Goal: Task Accomplishment & Management: Use online tool/utility

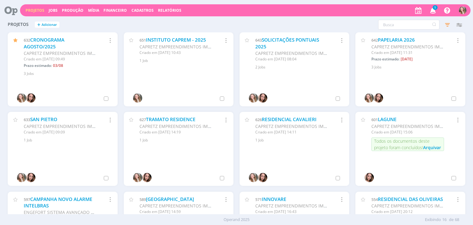
click at [437, 13] on icon "button" at bounding box center [433, 10] width 11 height 10
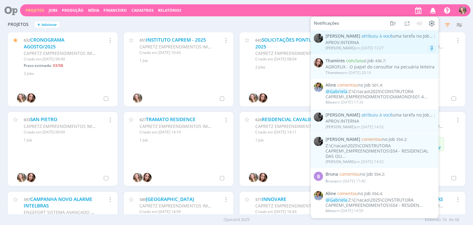
click at [385, 38] on span "atribuiu à você uma tarefa no Job" at bounding box center [396, 36] width 68 height 6
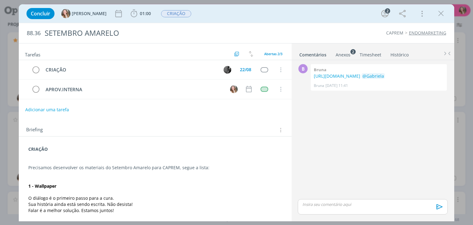
click at [192, 181] on p "dialog" at bounding box center [155, 180] width 254 height 6
click at [439, 12] on icon "dialog" at bounding box center [441, 13] width 9 height 9
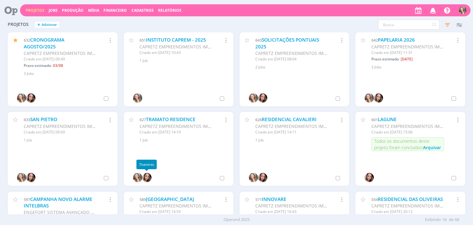
click at [146, 179] on img at bounding box center [146, 177] width 9 height 9
click at [49, 121] on link "SAN PIETRO" at bounding box center [43, 119] width 27 height 6
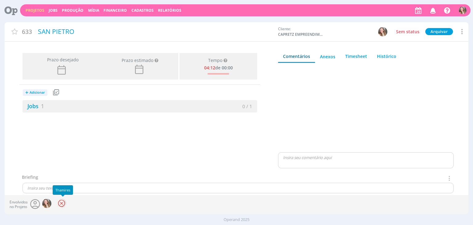
click at [65, 204] on div at bounding box center [61, 203] width 9 height 9
click at [30, 11] on link "Projetos" at bounding box center [35, 10] width 19 height 5
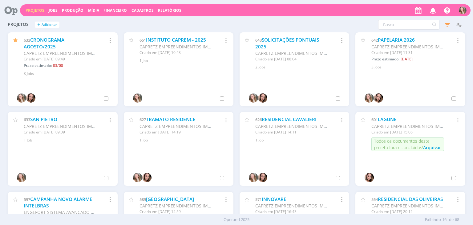
click at [47, 41] on link "CRONOGRAMA AGOSTO/2025" at bounding box center [44, 43] width 41 height 13
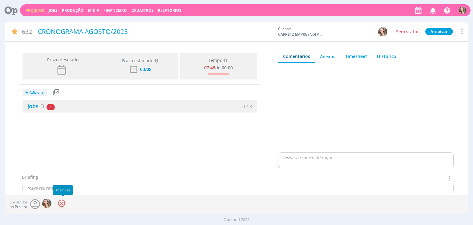
click at [61, 201] on div at bounding box center [61, 203] width 9 height 9
click at [30, 9] on link "Projetos" at bounding box center [35, 10] width 19 height 5
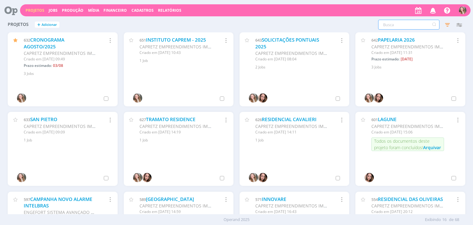
click at [407, 24] on input "text" at bounding box center [409, 25] width 61 height 10
type input "diamon"
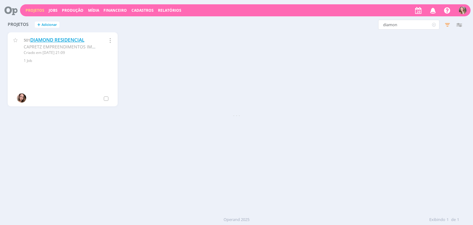
click at [51, 40] on link "DIAMOND RESIDENCIAL" at bounding box center [57, 40] width 54 height 6
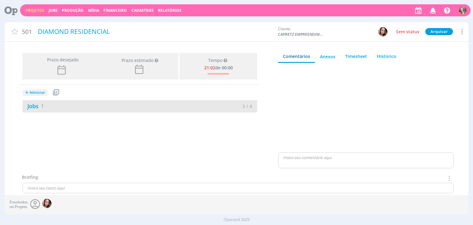
click at [89, 103] on div "Jobs 1" at bounding box center [81, 106] width 117 height 8
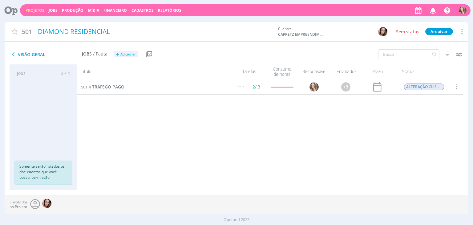
click at [111, 88] on span "TRÁFEGO PAGO" at bounding box center [108, 87] width 32 height 6
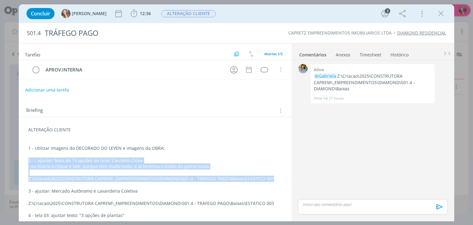
drag, startPoint x: 270, startPoint y: 178, endPoint x: 38, endPoint y: 190, distance: 232.1
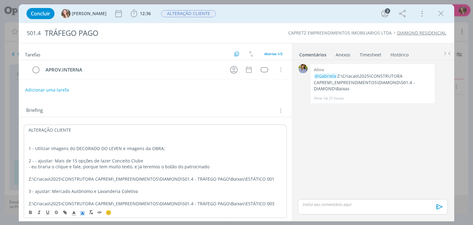
click at [81, 212] on rect "dialog" at bounding box center [81, 212] width 0 height 0
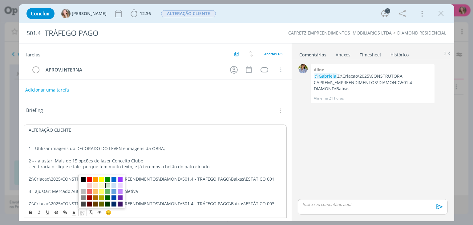
click at [106, 184] on span "dialog" at bounding box center [107, 185] width 5 height 5
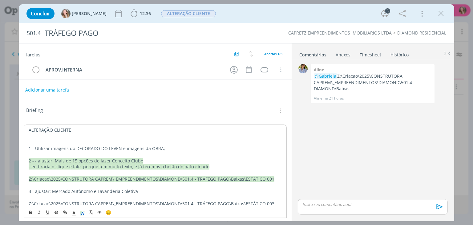
click at [119, 169] on span "- eu tiraria o clique e fale, porque tem muito texto, e já teremos o botão do p…" at bounding box center [119, 167] width 181 height 6
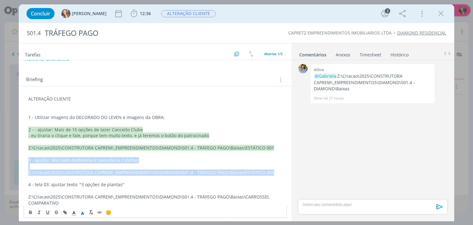
drag, startPoint x: 29, startPoint y: 158, endPoint x: 238, endPoint y: 153, distance: 209.1
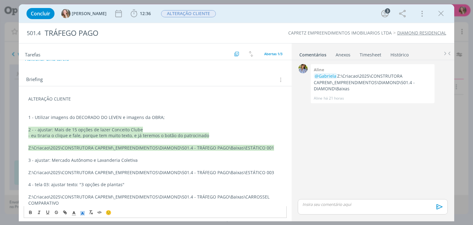
click at [81, 212] on icon "dialog" at bounding box center [83, 214] width 6 height 6
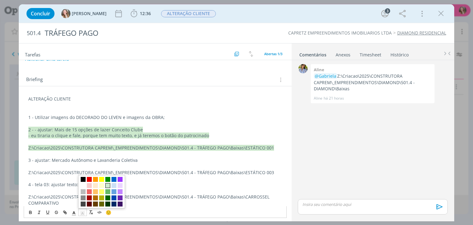
click at [109, 184] on span "dialog" at bounding box center [107, 185] width 5 height 5
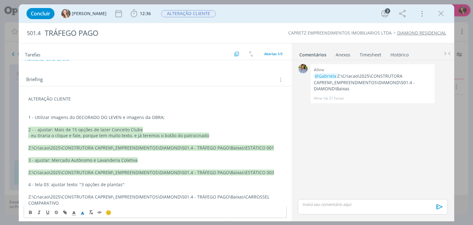
click at [110, 156] on p "dialog" at bounding box center [155, 154] width 254 height 6
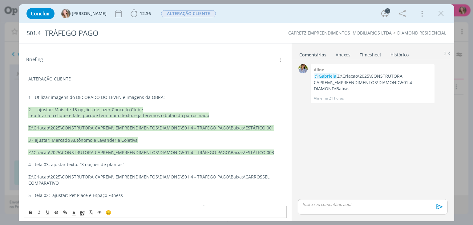
scroll to position [62, 0]
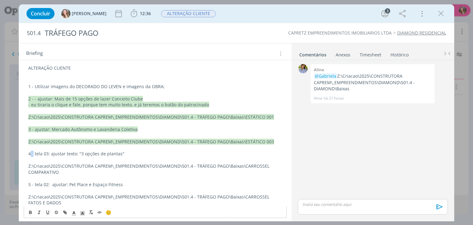
drag, startPoint x: 30, startPoint y: 152, endPoint x: 33, endPoint y: 155, distance: 5.0
click at [33, 155] on p "4 - tela 03: ajustar texto: "3 opções de plantas"" at bounding box center [155, 154] width 254 height 6
click at [26, 152] on div "ALTERAÇÃO CLIENTE 1 - Utilizar imagens do DECORADO DO LEVEN e imagens da OBRA; …" at bounding box center [155, 200] width 263 height 274
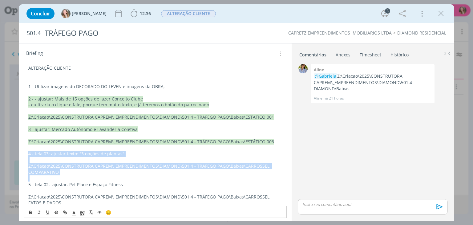
drag, startPoint x: 27, startPoint y: 153, endPoint x: 65, endPoint y: 172, distance: 42.7
click at [65, 172] on div "ALTERAÇÃO CLIENTE 1 - Utilizar imagens do DECORADO DO LEVEN e imagens da OBRA; …" at bounding box center [155, 200] width 263 height 274
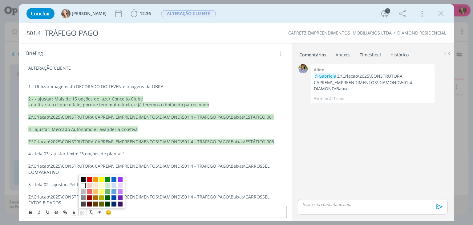
click at [80, 215] on icon "dialog" at bounding box center [83, 214] width 6 height 6
click at [108, 184] on span "dialog" at bounding box center [107, 185] width 5 height 5
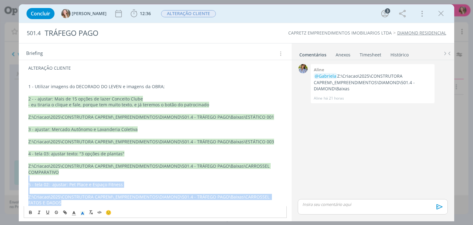
drag, startPoint x: 60, startPoint y: 202, endPoint x: 27, endPoint y: 180, distance: 39.5
click at [27, 180] on div "ALTERAÇÃO CLIENTE 1 - Utilizar imagens do DECORADO DO LEVEN e imagens da OBRA; …" at bounding box center [155, 200] width 263 height 274
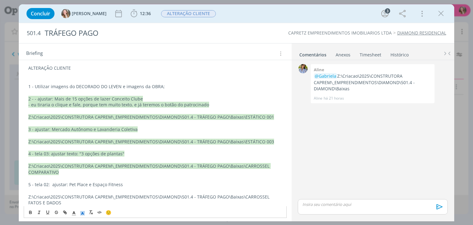
click at [83, 212] on polyline "dialog" at bounding box center [83, 213] width 2 height 2
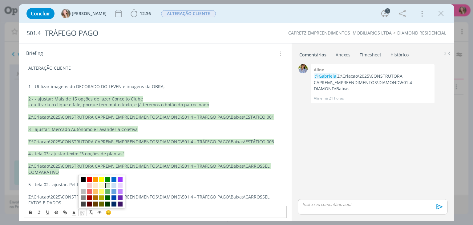
click at [107, 185] on span "dialog" at bounding box center [107, 185] width 5 height 5
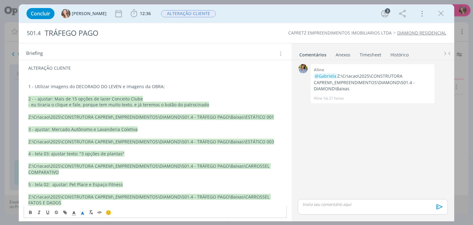
click at [97, 162] on p "dialog" at bounding box center [155, 160] width 254 height 6
click at [438, 12] on icon "dialog" at bounding box center [441, 13] width 9 height 9
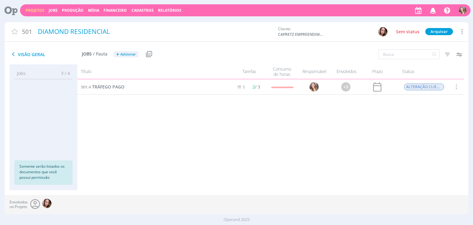
click at [34, 10] on link "Projetos" at bounding box center [35, 10] width 19 height 5
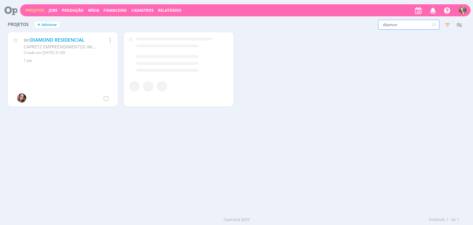
drag, startPoint x: 393, startPoint y: 26, endPoint x: 342, endPoint y: 27, distance: 51.5
click at [343, 27] on div "diamon Filtros Filtrar Limpar diamon Status Clientes 3 selecionados Data de cri…" at bounding box center [382, 25] width 168 height 10
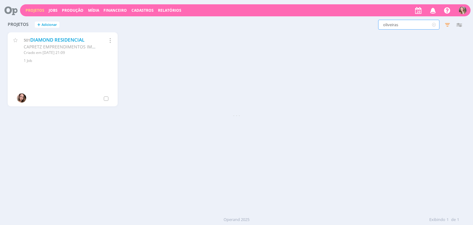
type input "oliveiras"
click at [48, 40] on link "RESIDENCIAL DAS OLIVEIRAS" at bounding box center [62, 40] width 65 height 6
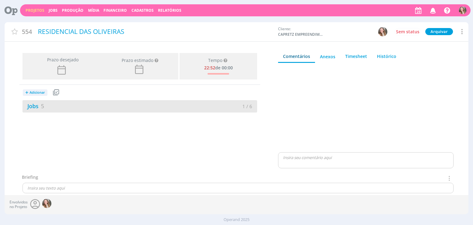
click at [110, 108] on div "Jobs 5" at bounding box center [81, 106] width 117 height 8
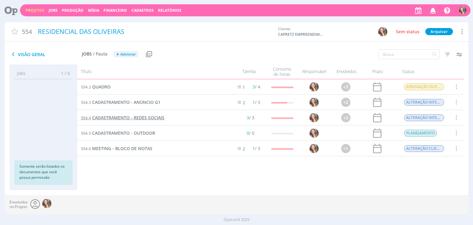
click at [140, 117] on span "CADASTRAMENTO - REDES SOCIAIS" at bounding box center [128, 118] width 72 height 6
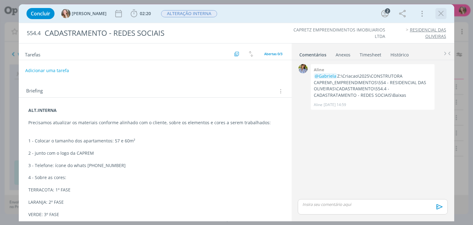
click at [443, 13] on icon "dialog" at bounding box center [441, 13] width 9 height 9
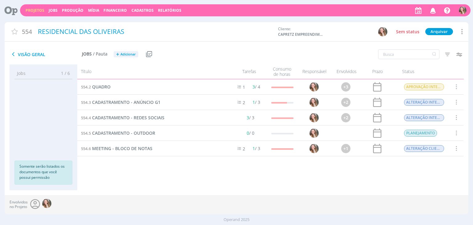
click at [27, 14] on div "Projetos Jobs Produção [GEOGRAPHIC_DATA] Financeiro Cadastros Relatórios Notifi…" at bounding box center [245, 10] width 451 height 12
click at [35, 9] on link "Projetos" at bounding box center [35, 10] width 19 height 5
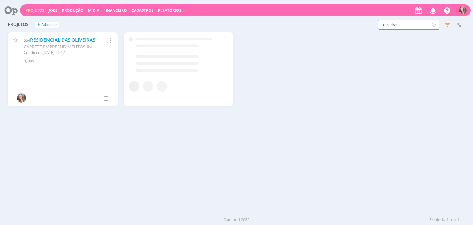
drag, startPoint x: 398, startPoint y: 26, endPoint x: 347, endPoint y: 30, distance: 51.3
click at [358, 29] on div "oliveiras Filtros Filtrar Limpar oliveiras Status Clientes 3 selecionados Data …" at bounding box center [382, 25] width 168 height 10
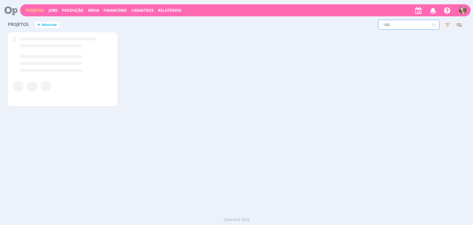
type input "149"
click at [40, 40] on link "SOLICITAÇÕES PONTUAIS" at bounding box center [58, 40] width 57 height 6
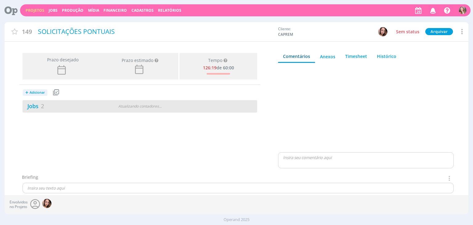
click at [79, 105] on div "Jobs 2" at bounding box center [63, 106] width 80 height 8
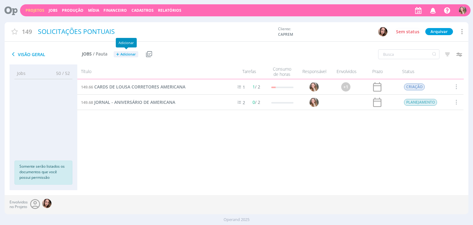
click at [119, 55] on button "+ Adicionar" at bounding box center [126, 54] width 25 height 6
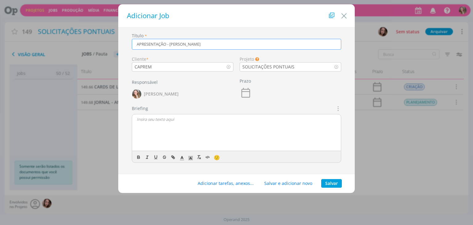
type input "APRESENTAÇÃO - [PERSON_NAME]"
click at [163, 126] on div "dialog" at bounding box center [236, 132] width 209 height 37
click at [336, 183] on button "Salvar" at bounding box center [332, 183] width 21 height 9
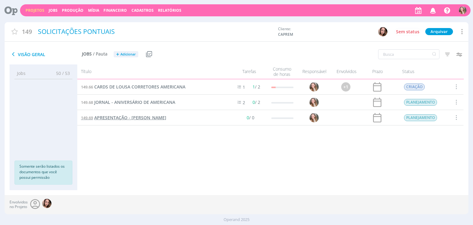
click at [122, 118] on span "APRESENTAÇÃO - [PERSON_NAME]" at bounding box center [130, 118] width 72 height 6
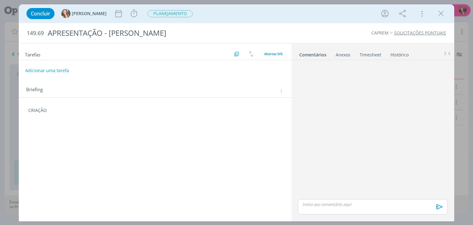
drag, startPoint x: 63, startPoint y: 136, endPoint x: 68, endPoint y: 112, distance: 24.2
click at [64, 134] on div "Tarefas Usar Job de template Criar template a partir deste job Visualizar Templ…" at bounding box center [155, 130] width 273 height 174
click at [67, 111] on p "CRIAÇÃO" at bounding box center [155, 110] width 254 height 6
drag, startPoint x: 195, startPoint y: 121, endPoint x: 190, endPoint y: 112, distance: 10.5
click at [195, 121] on div "🙂" at bounding box center [155, 121] width 262 height 11
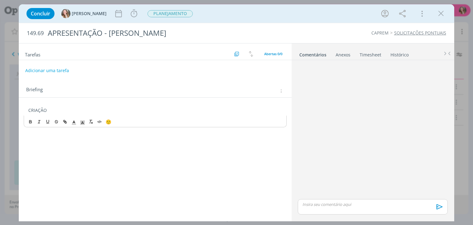
drag, startPoint x: 180, startPoint y: 111, endPoint x: 170, endPoint y: 114, distance: 10.9
click at [180, 112] on p "CRIAÇÃO" at bounding box center [155, 110] width 254 height 6
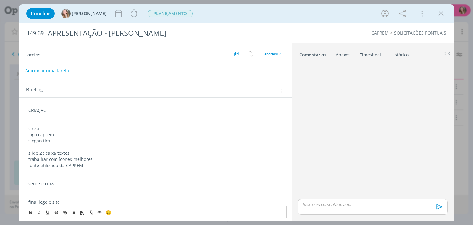
click at [64, 121] on p "dialog" at bounding box center [155, 123] width 254 height 6
click at [342, 56] on div "Anexos 0" at bounding box center [343, 55] width 15 height 6
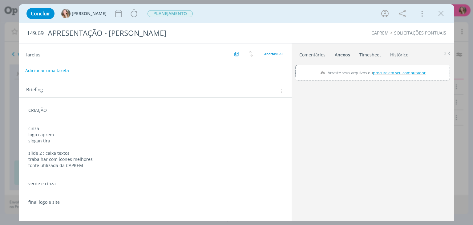
click at [365, 73] on label "Arraste seus arquivos ou procure em seu computador" at bounding box center [373, 73] width 110 height 8
click at [365, 67] on input "Arraste seus arquivos ou procure em seu computador" at bounding box center [373, 66] width 155 height 2
type input "C:\fakepath\ITU EMPREENDIMENTO.pptx"
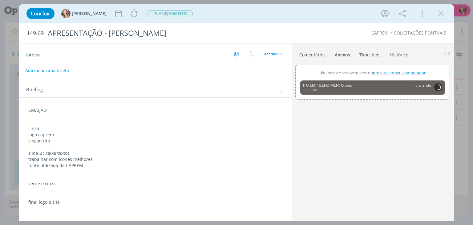
drag, startPoint x: 61, startPoint y: 108, endPoint x: 62, endPoint y: 122, distance: 14.3
click at [60, 108] on p "CRIAÇÃO" at bounding box center [155, 110] width 254 height 6
click at [53, 120] on p "dialog" at bounding box center [155, 123] width 253 height 6
drag, startPoint x: 63, startPoint y: 121, endPoint x: 59, endPoint y: 121, distance: 4.6
click at [63, 121] on p "dialog" at bounding box center [155, 123] width 254 height 6
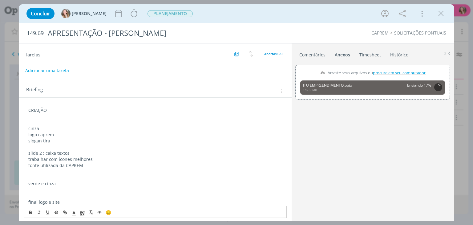
click at [29, 122] on p "dialog" at bounding box center [155, 123] width 254 height 6
drag, startPoint x: 30, startPoint y: 128, endPoint x: 16, endPoint y: 128, distance: 13.9
click at [16, 128] on div "Concluir [PERSON_NAME] Iniciar Apontar Data * [DATE] Horas * 00:00 Tarefa Selec…" at bounding box center [236, 112] width 473 height 225
drag, startPoint x: 48, startPoint y: 143, endPoint x: 26, endPoint y: 132, distance: 24.4
click at [26, 132] on div "CRIAÇÃO SLIDE 1: Verde / retirar slogan / logo caprem slogan tira slide 2 : cai…" at bounding box center [155, 156] width 263 height 102
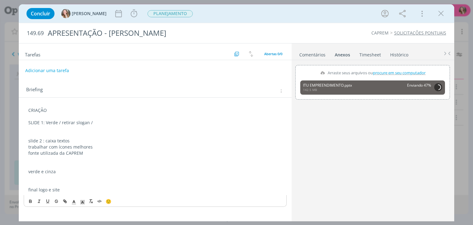
click at [93, 125] on p "dialog" at bounding box center [155, 128] width 254 height 6
click at [92, 122] on p "SLIDE 1: Verde / retirar slogan /" at bounding box center [155, 123] width 254 height 6
click at [59, 133] on p "dialog" at bounding box center [155, 135] width 254 height 6
click at [56, 133] on p "SLIDE 2:" at bounding box center [155, 135] width 254 height 6
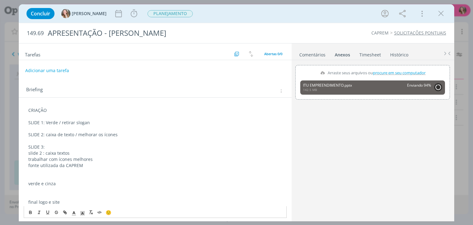
click at [149, 137] on p "SLIDE 2: caixa de texto / melhorar os ícones" at bounding box center [155, 135] width 254 height 6
click at [84, 149] on p "SLIDE 3:" at bounding box center [155, 147] width 254 height 6
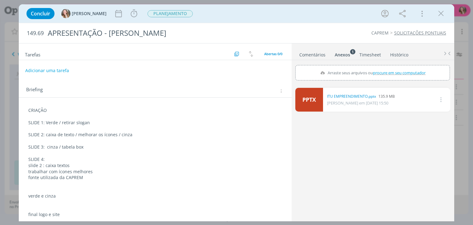
click at [64, 156] on p "SLIDE 4:" at bounding box center [155, 159] width 254 height 6
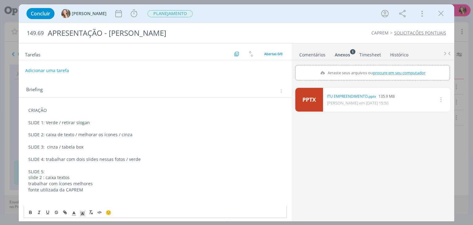
click at [77, 167] on p "dialog" at bounding box center [155, 165] width 254 height 6
click at [72, 173] on p "SLIDE 5:" at bounding box center [155, 172] width 254 height 6
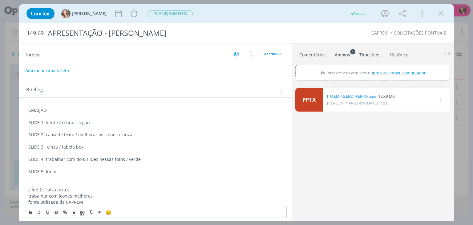
click at [54, 184] on p "dialog" at bounding box center [155, 184] width 254 height 6
click at [54, 184] on p "SLIDE 6:" at bounding box center [155, 184] width 254 height 6
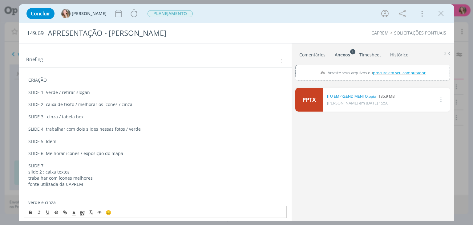
scroll to position [52, 0]
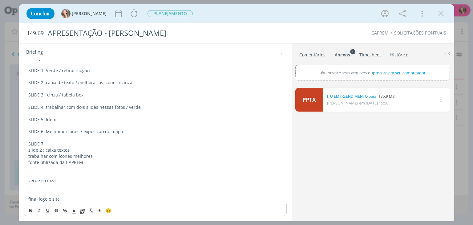
drag, startPoint x: 67, startPoint y: 182, endPoint x: 32, endPoint y: 152, distance: 46.1
click at [32, 152] on div "CRIAÇÃO SLIDE 1: Verde / retirar slogan SLIDE 2: caixa de texto / melhorar os í…" at bounding box center [155, 128] width 263 height 151
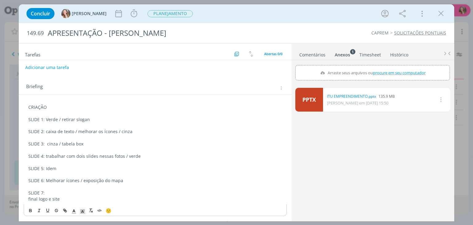
scroll to position [0, 0]
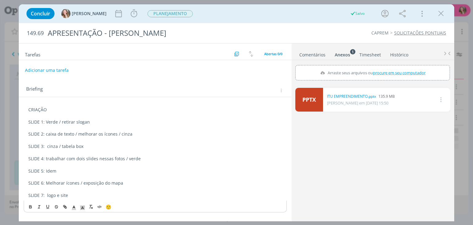
click at [63, 68] on button "Adicionar uma tarefa" at bounding box center [47, 70] width 44 height 10
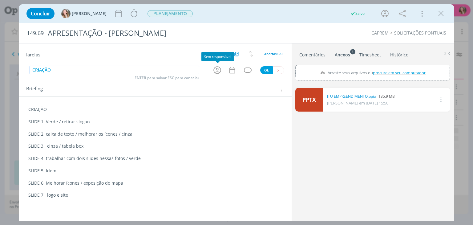
click at [218, 69] on icon "dialog" at bounding box center [218, 70] width 8 height 8
type input "CRIAÇÃO"
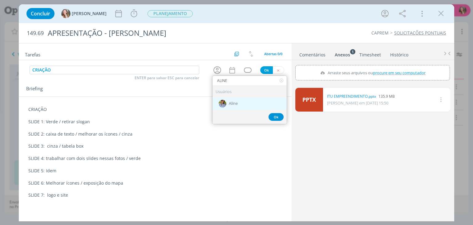
type input "ALINE"
click at [249, 98] on div "Aline" at bounding box center [250, 103] width 74 height 13
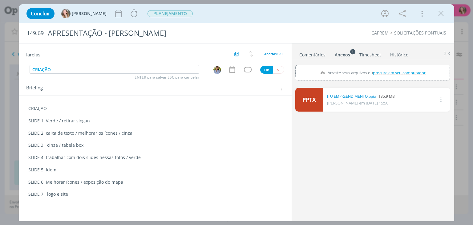
click at [236, 72] on icon "dialog" at bounding box center [232, 70] width 8 height 8
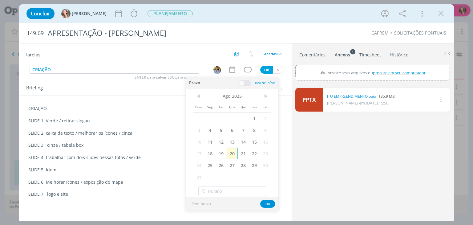
click at [233, 153] on span "20" at bounding box center [232, 154] width 11 height 12
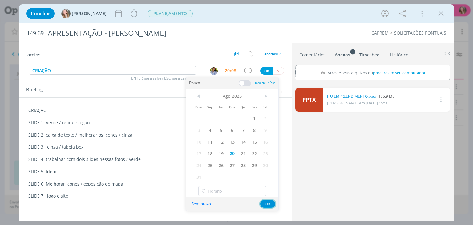
click at [272, 203] on button "Ok" at bounding box center [267, 204] width 15 height 8
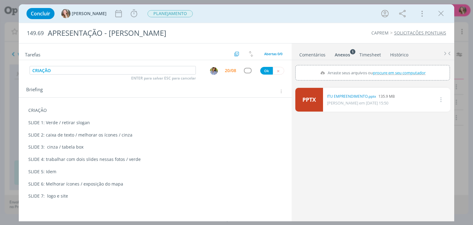
click at [260, 69] on div "CRIAÇÃO ENTER para salvar ESC para cancelar 20/08 Ok" at bounding box center [155, 70] width 273 height 11
click at [264, 70] on button "Ok" at bounding box center [266, 71] width 13 height 8
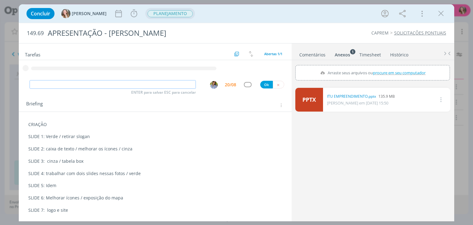
click at [154, 16] on span "PLANEJAMENTO" at bounding box center [170, 13] width 45 height 7
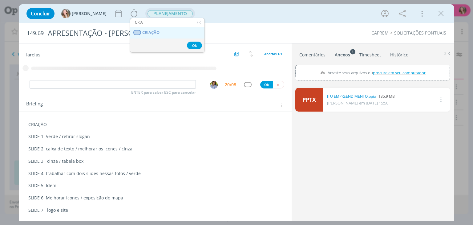
type input "CRIA"
click at [155, 32] on span "CRIAÇÃO" at bounding box center [151, 32] width 17 height 5
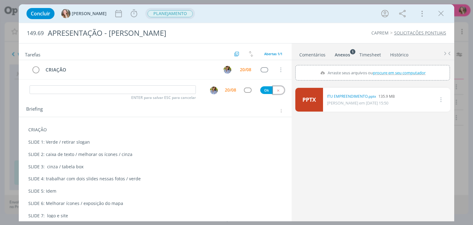
click at [277, 89] on icon "dialog" at bounding box center [279, 90] width 4 height 4
click at [148, 10] on span "PLANEJAMENTO" at bounding box center [170, 13] width 45 height 7
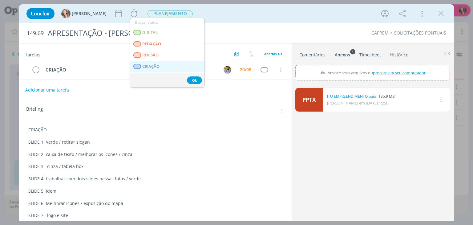
click at [151, 66] on span "CRIAÇÃO" at bounding box center [151, 66] width 17 height 5
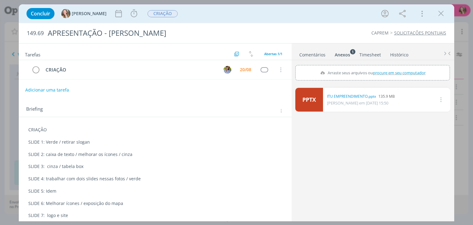
click at [439, 97] on icon "dialog" at bounding box center [440, 99] width 7 height 7
click at [414, 113] on link "Excluir" at bounding box center [423, 110] width 49 height 10
click at [436, 100] on button "Sim" at bounding box center [440, 99] width 12 height 7
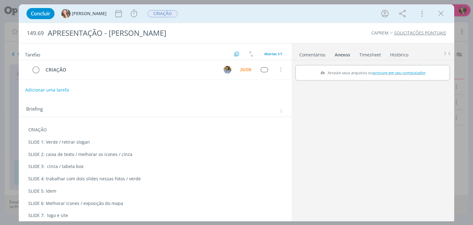
click at [390, 74] on span "procure em seu computador" at bounding box center [400, 73] width 53 height 6
click at [390, 67] on input "Arraste seus arquivos ou procure em seu computador" at bounding box center [373, 66] width 155 height 2
type input "C:\fakepath\ITU EMPREENDIMENTO (1).pptx"
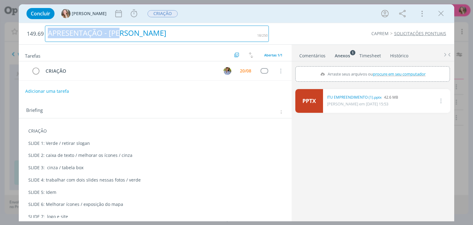
drag, startPoint x: 89, startPoint y: 36, endPoint x: 48, endPoint y: 36, distance: 41.0
click at [48, 36] on div "APRESENTAÇÃO - [PERSON_NAME]" at bounding box center [157, 34] width 224 height 16
copy div "APRESENTAÇÃO - [PERSON_NAME]"
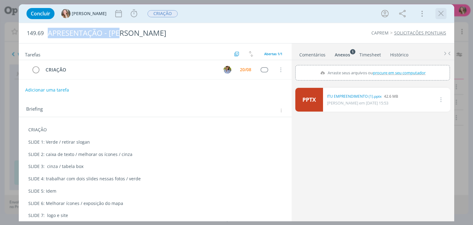
click at [442, 16] on icon "dialog" at bounding box center [441, 13] width 9 height 9
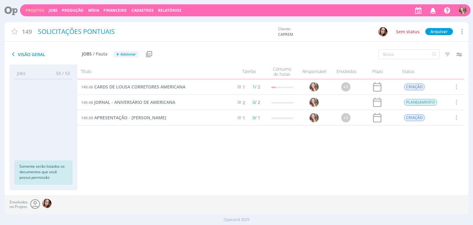
click at [31, 10] on link "Projetos" at bounding box center [35, 10] width 19 height 5
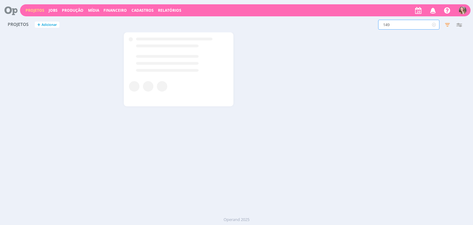
drag, startPoint x: 399, startPoint y: 25, endPoint x: 347, endPoint y: 23, distance: 52.1
click at [347, 23] on div "149 Filtros Filtrar Limpar 149 Status Clientes 3 selecionados Data de criação a…" at bounding box center [382, 25] width 168 height 10
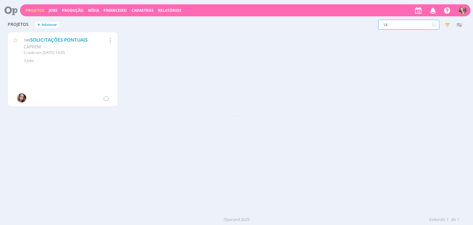
type input "149"
click at [60, 40] on link "SOLICITAÇÕES PONTUAIS" at bounding box center [58, 40] width 57 height 6
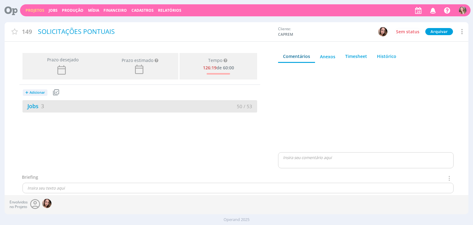
click at [70, 106] on div "Jobs 3" at bounding box center [81, 106] width 117 height 8
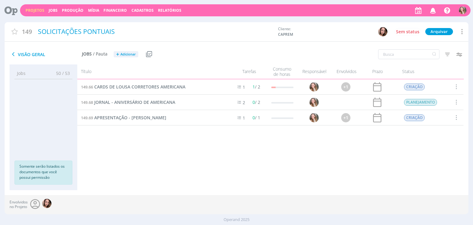
click at [131, 98] on div "149.68 JORNAL - ANIVERSÁRIO DE AMERICANA" at bounding box center [151, 102] width 149 height 15
click at [127, 104] on span "JORNAL - ANIVERSÁRIO DE AMERICANA" at bounding box center [134, 102] width 81 height 6
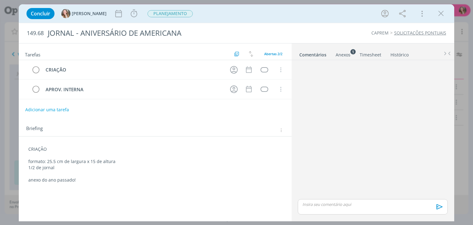
click at [131, 158] on p "formato: 25.5 cm de largura x 15 de altura" at bounding box center [155, 161] width 254 height 6
click at [109, 172] on p "anexo do ano passado!" at bounding box center [155, 174] width 253 height 6
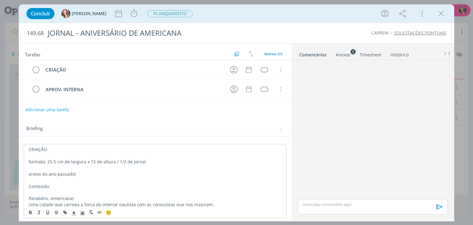
scroll to position [5, 0]
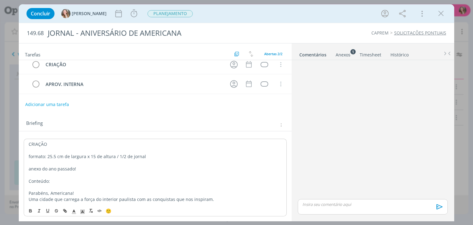
click at [64, 184] on p "dialog" at bounding box center [155, 187] width 253 height 6
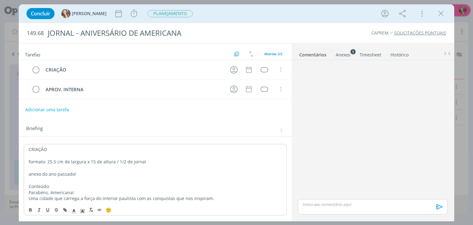
scroll to position [0, 0]
click at [205, 202] on div "CRIAÇÃO formato: 25.5 cm de largura x 15 de altura / 1/2 de jornal anexo do ano…" at bounding box center [155, 174] width 263 height 60
click at [80, 185] on p "Conteúdo:" at bounding box center [155, 186] width 253 height 6
click at [88, 176] on p "anexo do ano passado!" at bounding box center [155, 174] width 253 height 6
drag, startPoint x: 50, startPoint y: 148, endPoint x: 26, endPoint y: 147, distance: 24.1
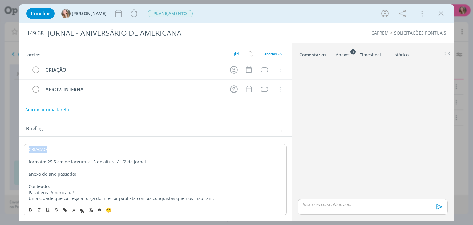
click at [26, 147] on div "CRIAÇÃO formato: 25.5 cm de largura x 15 de altura / 1/2 de jornal anexo do ano…" at bounding box center [155, 174] width 263 height 60
click at [30, 209] on icon "dialog" at bounding box center [31, 209] width 2 height 1
click at [62, 169] on p "dialog" at bounding box center [155, 168] width 253 height 6
click at [238, 70] on icon "dialog" at bounding box center [234, 70] width 10 height 10
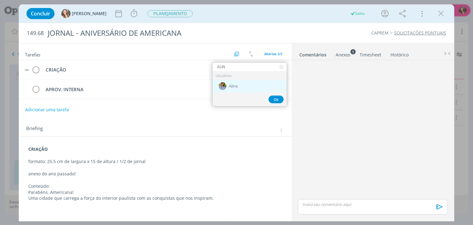
type input "ALIN"
click at [247, 83] on div "Aline" at bounding box center [250, 86] width 74 height 13
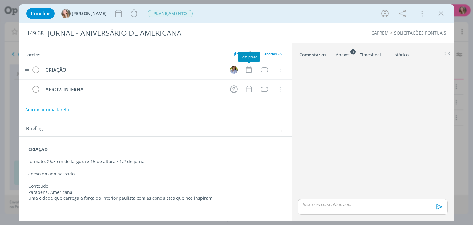
click at [251, 68] on icon "dialog" at bounding box center [249, 70] width 6 height 6
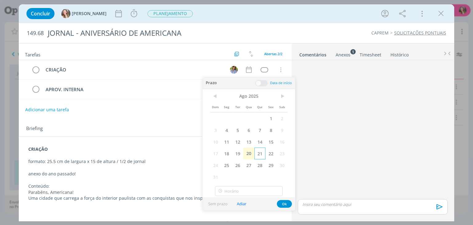
click at [259, 149] on span "21" at bounding box center [260, 154] width 11 height 12
click at [290, 205] on button "Ok" at bounding box center [284, 204] width 15 height 8
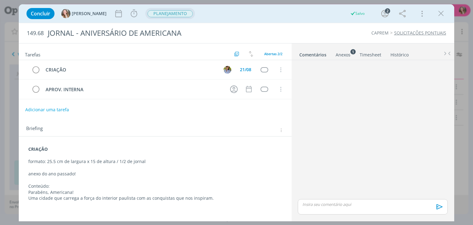
click at [148, 10] on span "PLANEJAMENTO" at bounding box center [170, 13] width 45 height 7
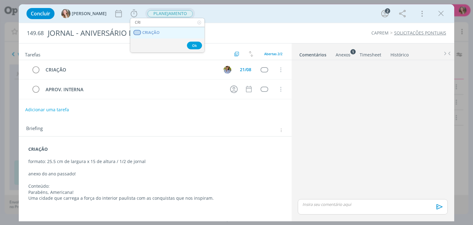
type input "CRI"
click at [159, 35] on span "CRIAÇÃO" at bounding box center [151, 32] width 17 height 5
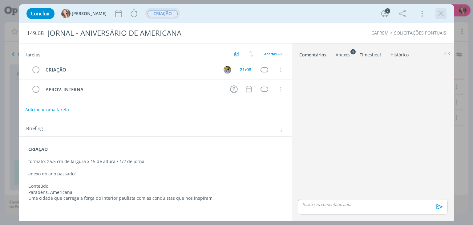
click at [442, 12] on icon "dialog" at bounding box center [441, 13] width 9 height 9
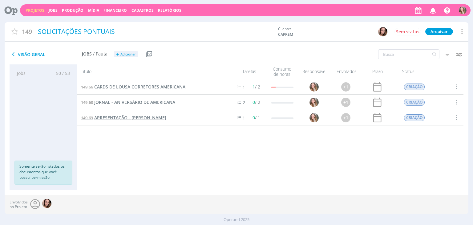
click at [118, 120] on span "APRESENTAÇÃO - [PERSON_NAME]" at bounding box center [130, 118] width 72 height 6
